Goal: Task Accomplishment & Management: Manage account settings

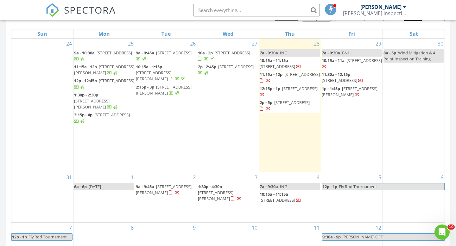
click at [220, 191] on span "330 Hickory Ave, Merritt Island 32953" at bounding box center [215, 196] width 35 height 12
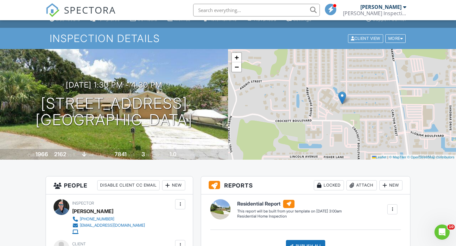
scroll to position [0, 0]
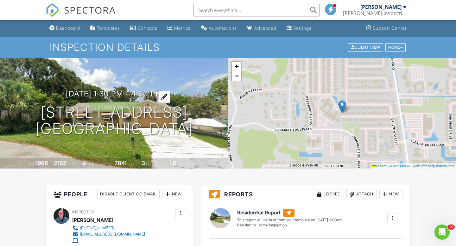
click at [162, 96] on h3 "09/03/2025 1:30 pm - 4:30 pm" at bounding box center [114, 94] width 97 height 9
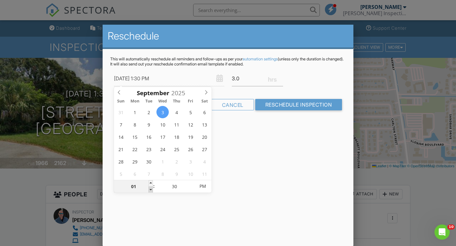
type input "09/03/2025 12:30 PM"
type input "12"
click at [153, 190] on span at bounding box center [150, 190] width 4 height 6
type input "09/03/2025 11:30 AM"
type input "11"
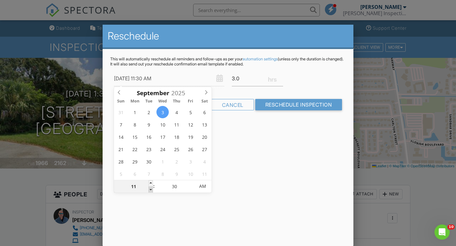
click at [153, 190] on span at bounding box center [150, 190] width 4 height 6
type input "09/03/2025 10:30 AM"
type input "10"
click at [153, 190] on span at bounding box center [150, 190] width 4 height 6
type input "09/03/2025 9:30 AM"
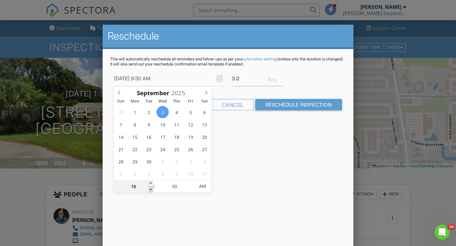
type input "09"
click at [153, 190] on span at bounding box center [150, 190] width 4 height 6
type input "09/03/2025 9:25 AM"
type input "25"
click at [190, 191] on span at bounding box center [191, 190] width 4 height 6
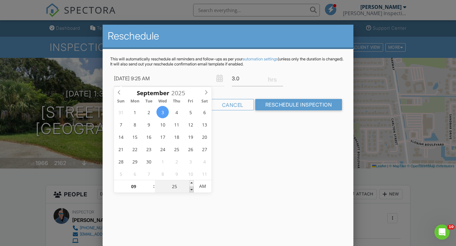
type input "09/03/2025 9:20 AM"
type input "20"
click at [190, 191] on span at bounding box center [191, 190] width 4 height 6
type input "09/03/2025 9:15 AM"
type input "15"
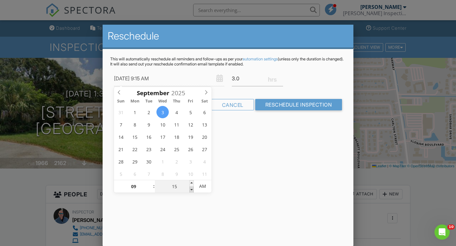
click at [190, 191] on span at bounding box center [191, 190] width 4 height 6
type input "09/03/2025 9:10 AM"
type input "10"
click at [190, 191] on span at bounding box center [191, 190] width 4 height 6
type input "09/03/2025 9:05 AM"
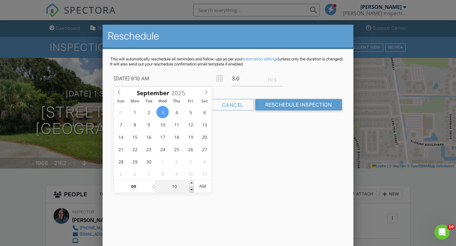
type input "05"
click at [190, 191] on span at bounding box center [191, 190] width 4 height 6
type input "09/03/2025 9:00 AM"
type input "00"
click at [190, 191] on span at bounding box center [191, 190] width 4 height 6
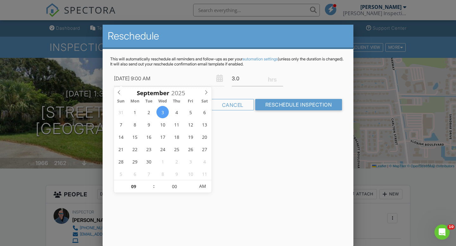
click at [228, 187] on div "Reschedule This will automatically reschedule all reminders and follow-ups as p…" at bounding box center [228, 136] width 251 height 222
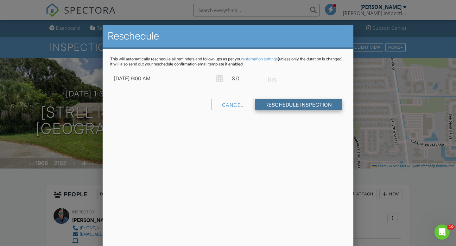
click at [290, 106] on input "Reschedule Inspection" at bounding box center [298, 104] width 87 height 11
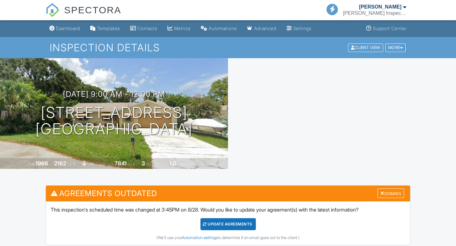
click at [239, 225] on div "Update Agreements" at bounding box center [227, 224] width 55 height 12
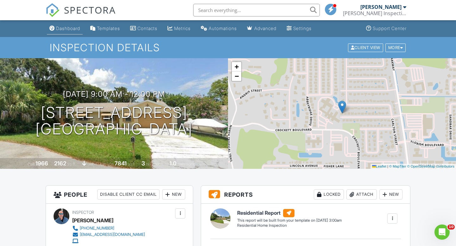
click at [73, 30] on div "Dashboard" at bounding box center [68, 28] width 24 height 5
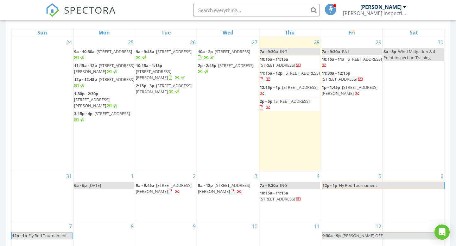
scroll to position [297, 0]
